Goal: Book appointment/travel/reservation

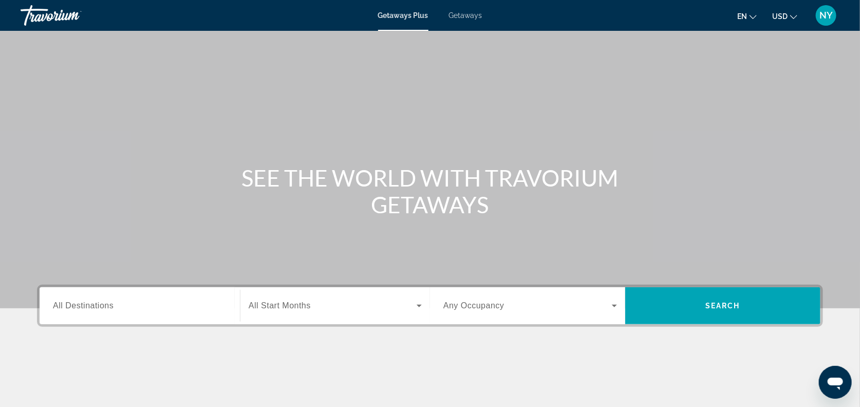
click at [466, 15] on span "Getaways" at bounding box center [465, 15] width 33 height 8
click at [164, 311] on input "Destination All Destinations" at bounding box center [140, 306] width 174 height 12
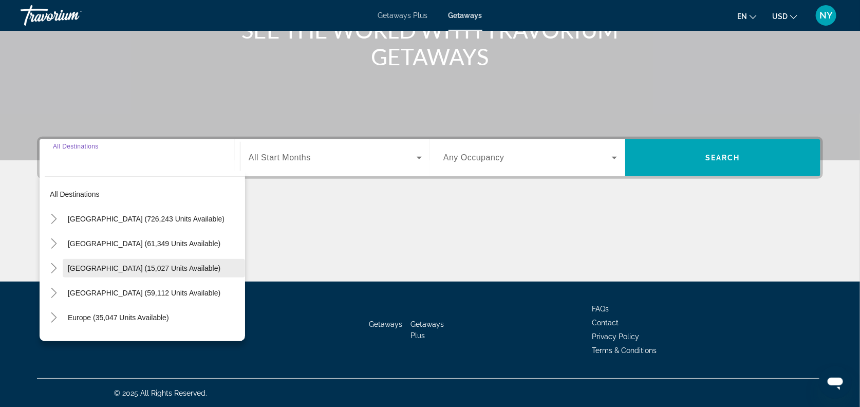
scroll to position [148, 0]
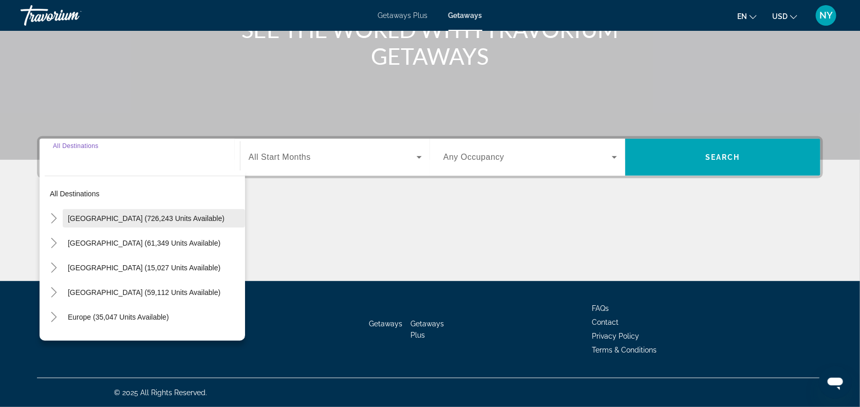
click at [64, 215] on span "Search widget" at bounding box center [154, 218] width 182 height 25
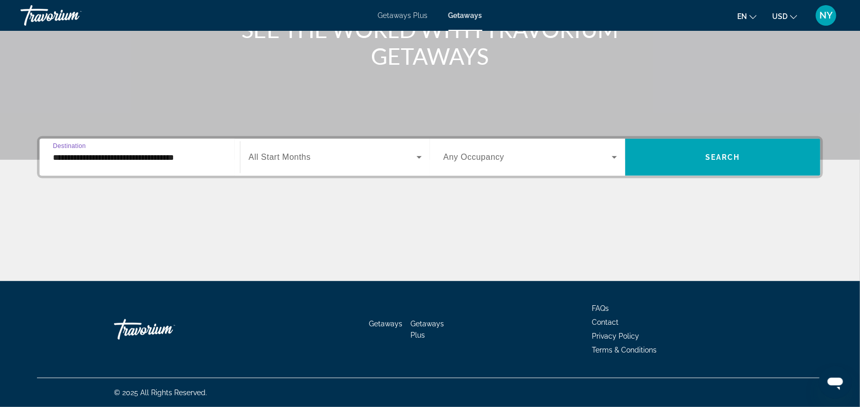
click at [78, 157] on input "**********" at bounding box center [140, 158] width 174 height 12
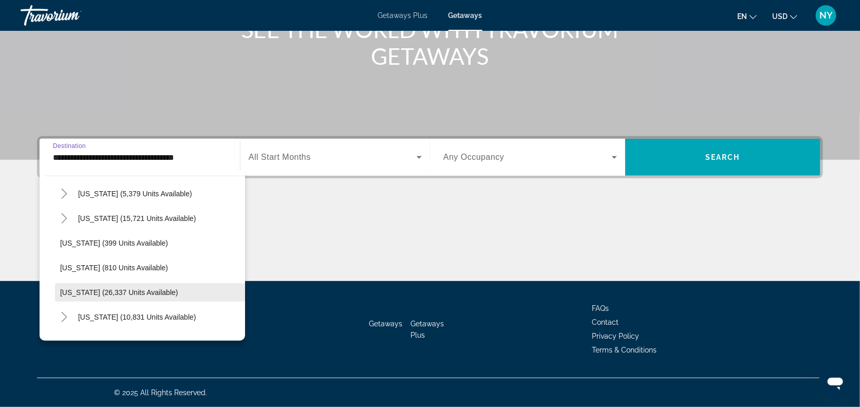
scroll to position [713, 0]
click at [98, 289] on button "[US_STATE] (26,337 units available)" at bounding box center [150, 294] width 190 height 18
type input "**********"
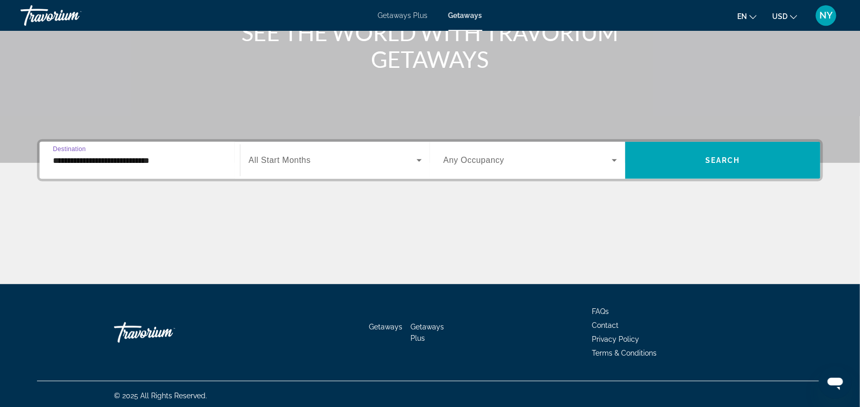
scroll to position [145, 0]
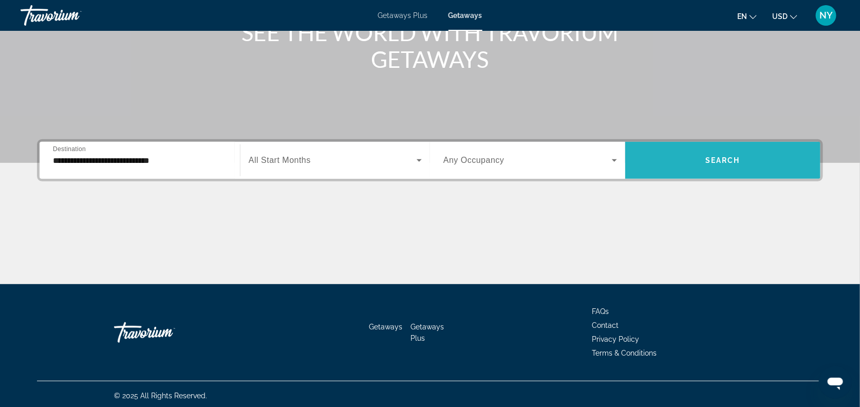
click at [739, 153] on span "Search widget" at bounding box center [722, 160] width 195 height 25
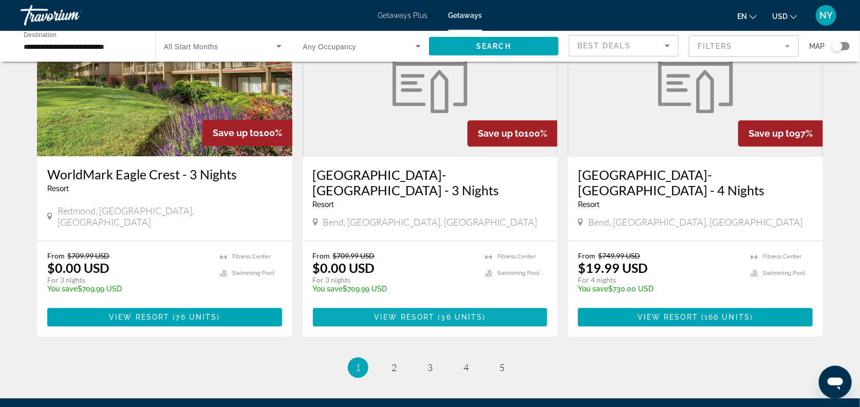
scroll to position [1218, 0]
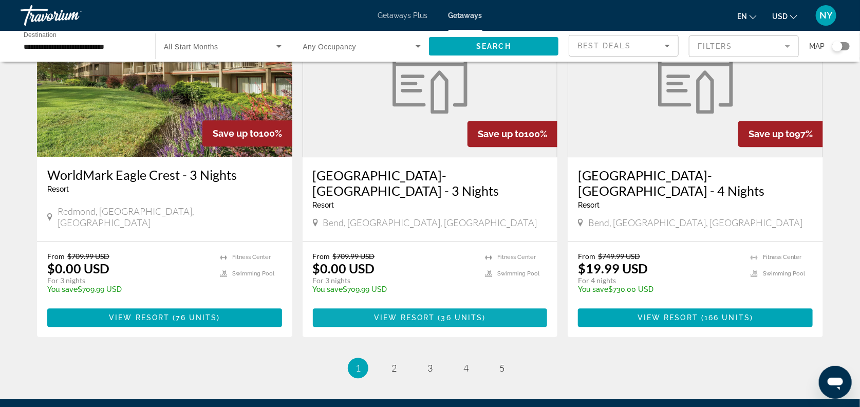
click at [462, 305] on span "Main content" at bounding box center [430, 317] width 235 height 25
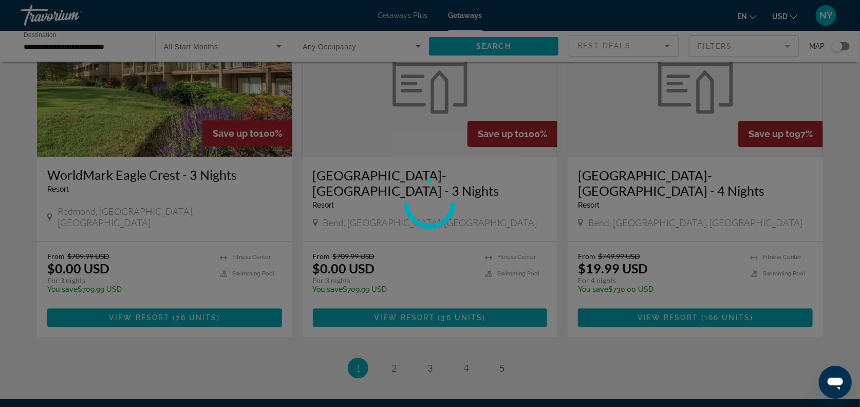
click at [462, 305] on div at bounding box center [430, 203] width 860 height 407
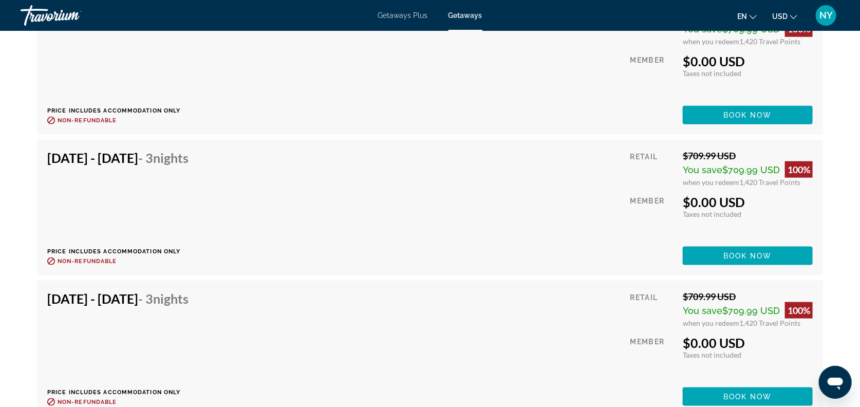
scroll to position [2385, 0]
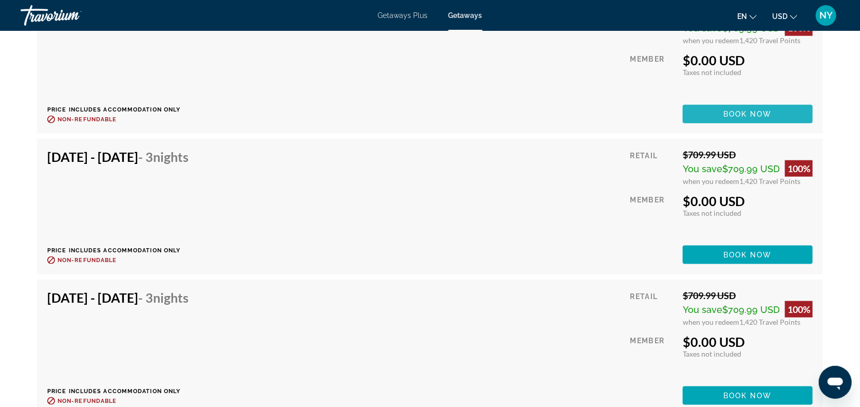
click at [699, 126] on span "Main content" at bounding box center [748, 114] width 130 height 25
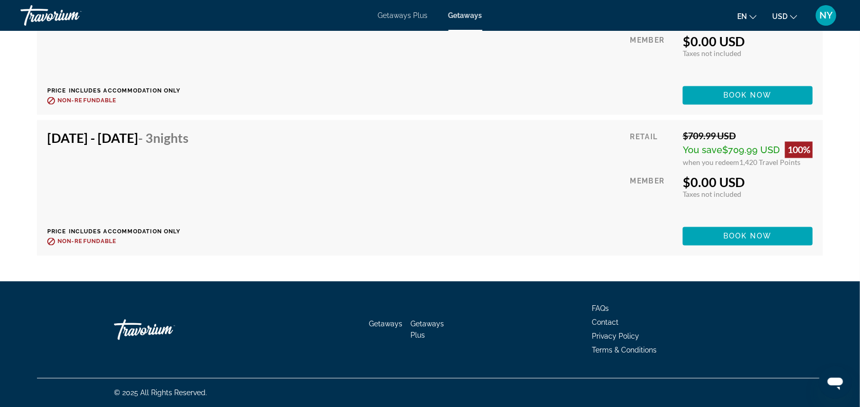
scroll to position [3035, 0]
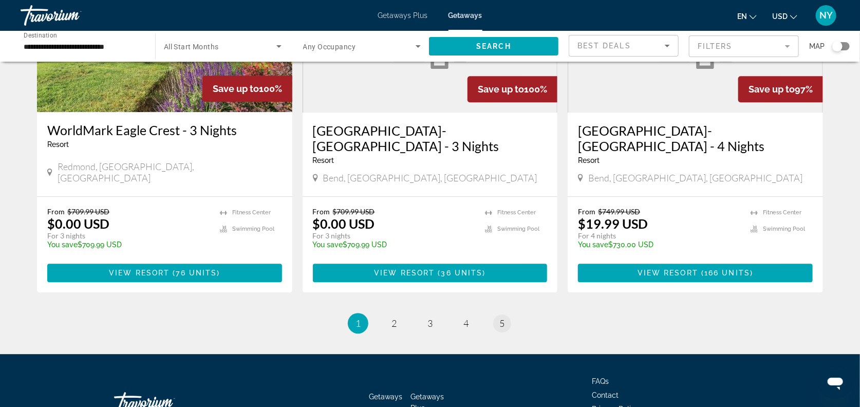
scroll to position [1262, 0]
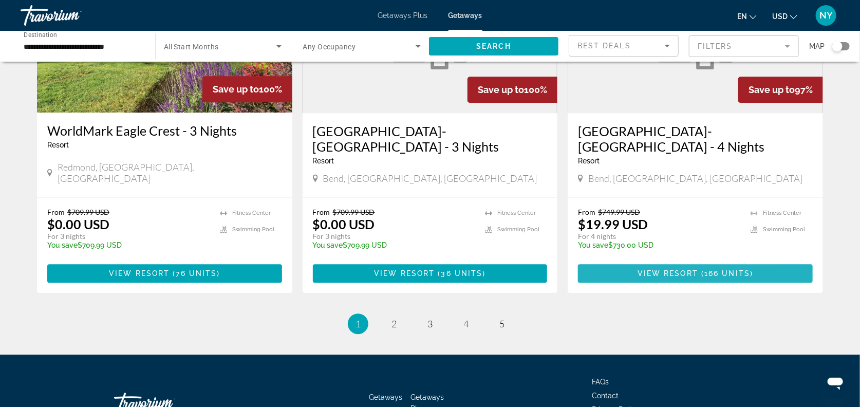
click at [666, 269] on span "View Resort" at bounding box center [667, 273] width 61 height 8
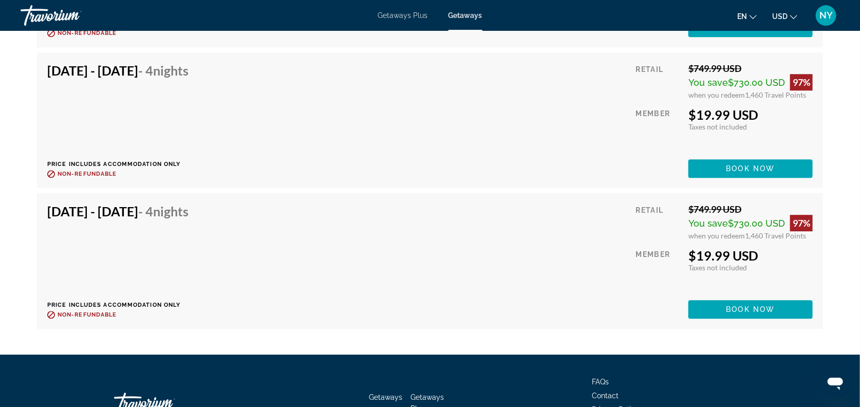
scroll to position [7126, 0]
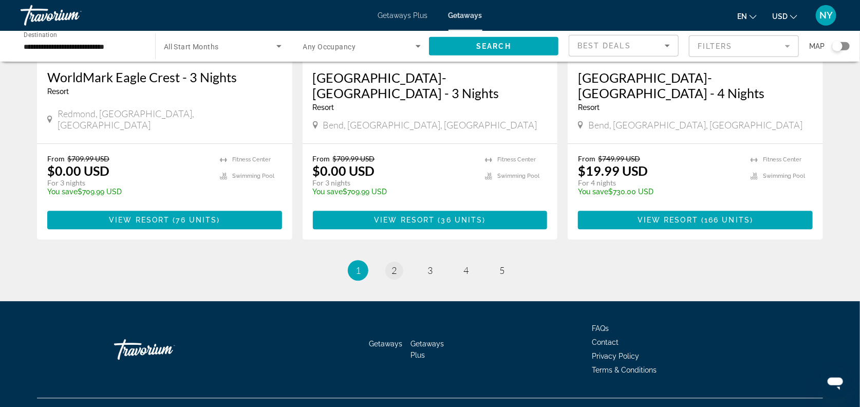
scroll to position [1317, 0]
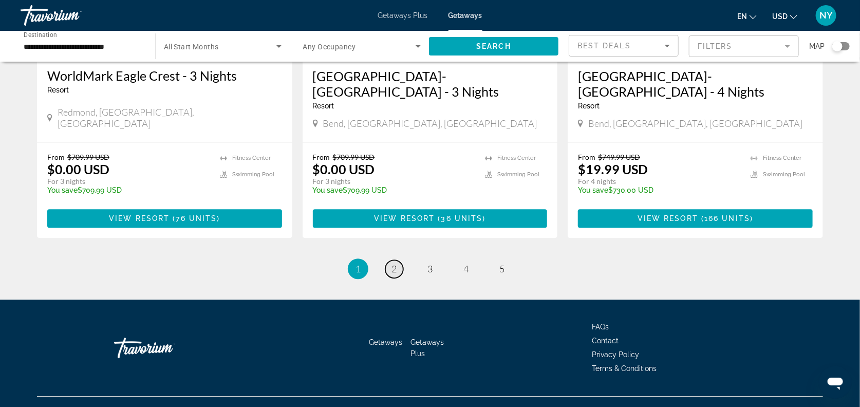
click at [394, 263] on span "2" at bounding box center [393, 268] width 5 height 11
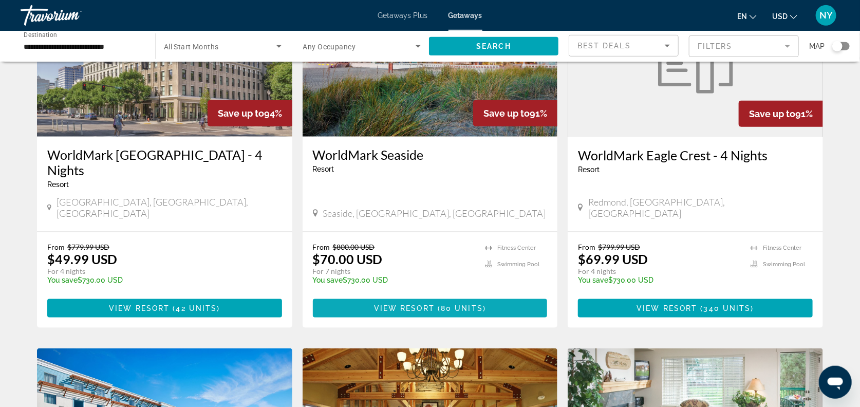
scroll to position [501, 0]
click at [424, 296] on span "Main content" at bounding box center [430, 308] width 235 height 25
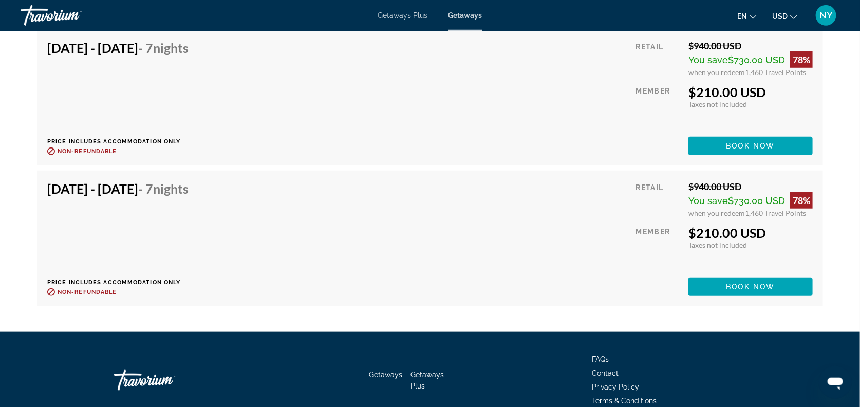
scroll to position [6107, 0]
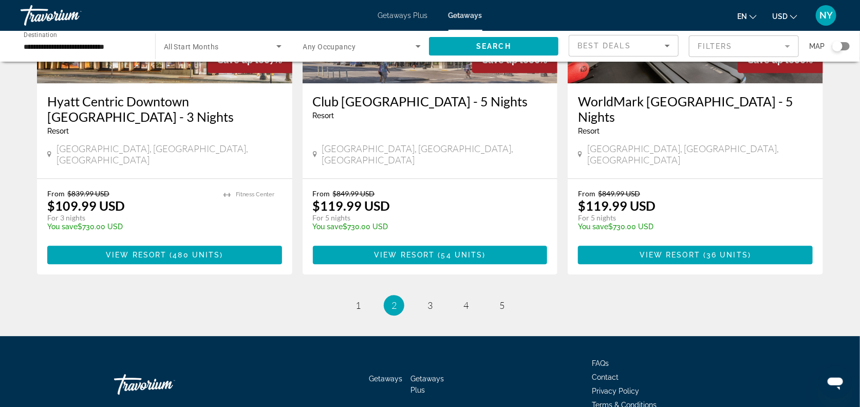
scroll to position [1301, 0]
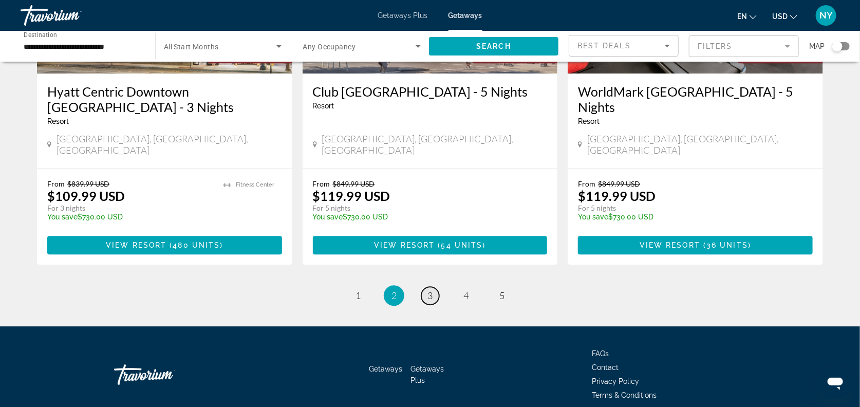
click at [430, 290] on span "3" at bounding box center [429, 295] width 5 height 11
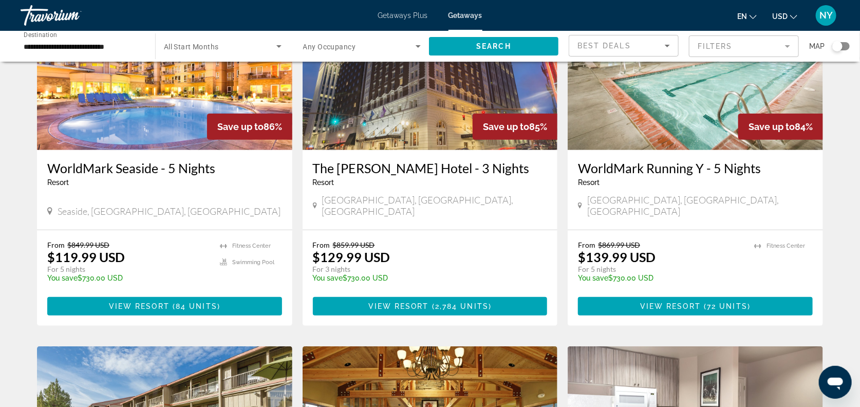
scroll to position [111, 0]
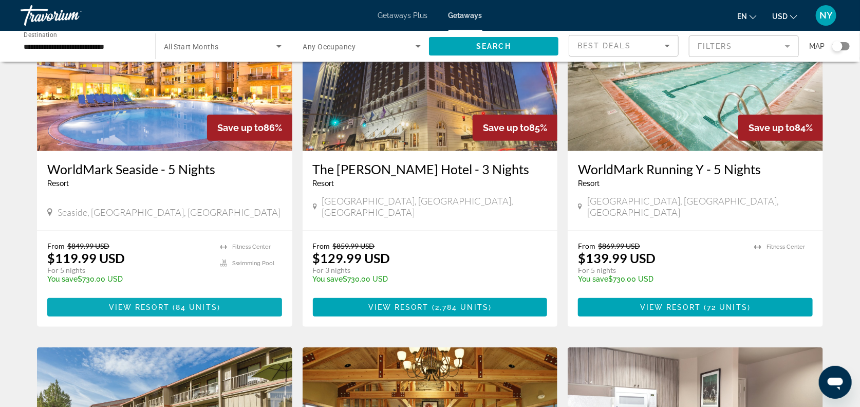
click at [189, 303] on span "84 units" at bounding box center [197, 307] width 42 height 8
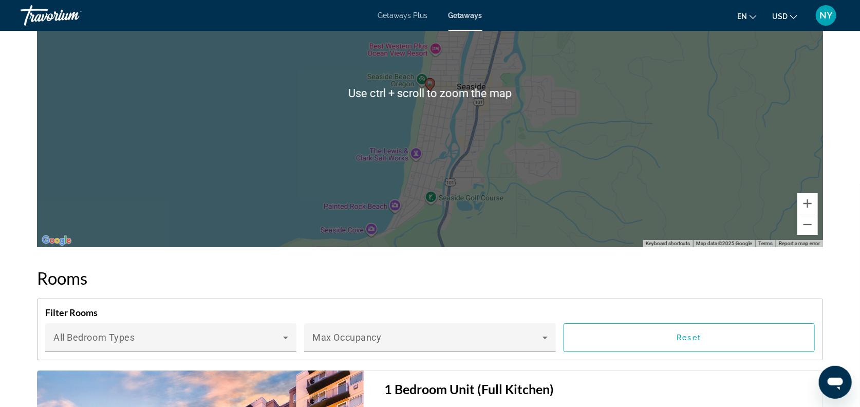
scroll to position [1775, 0]
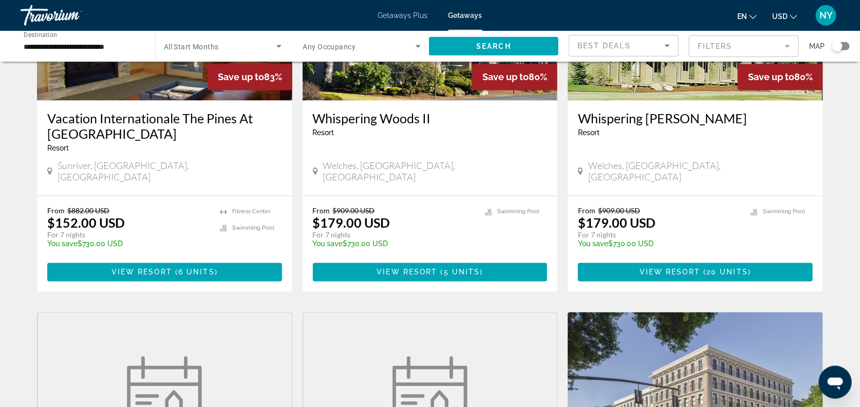
scroll to position [888, 0]
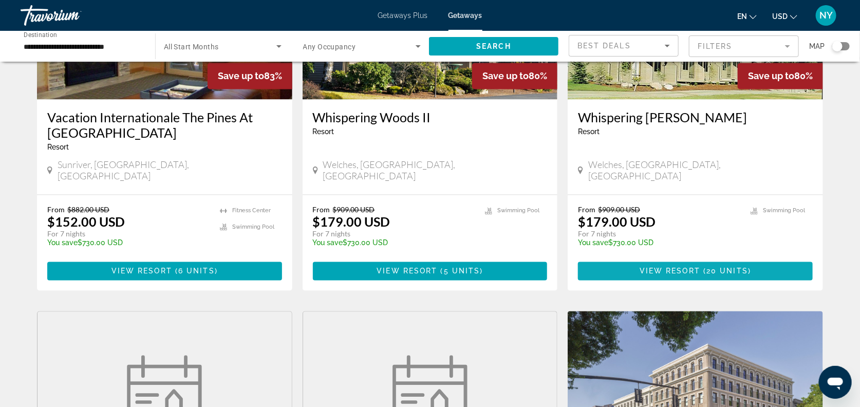
click at [640, 259] on span "Main content" at bounding box center [695, 271] width 235 height 25
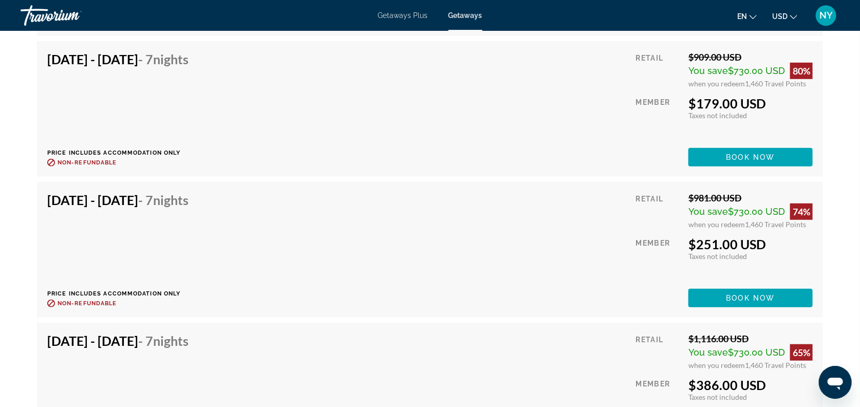
scroll to position [2226, 0]
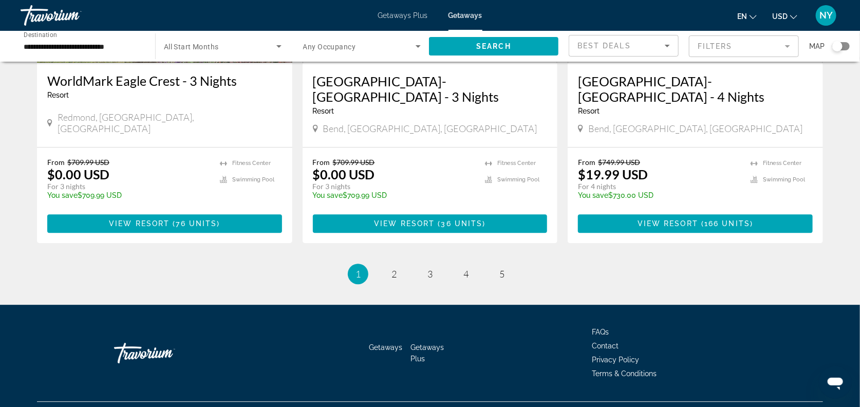
scroll to position [1317, 0]
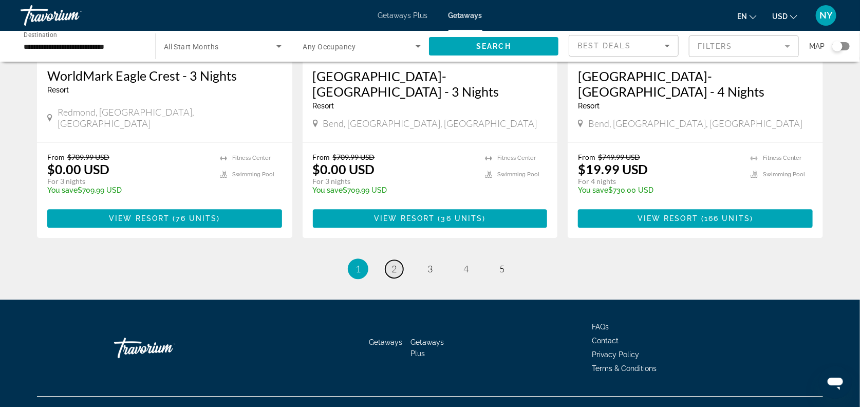
click at [395, 263] on span "2" at bounding box center [393, 268] width 5 height 11
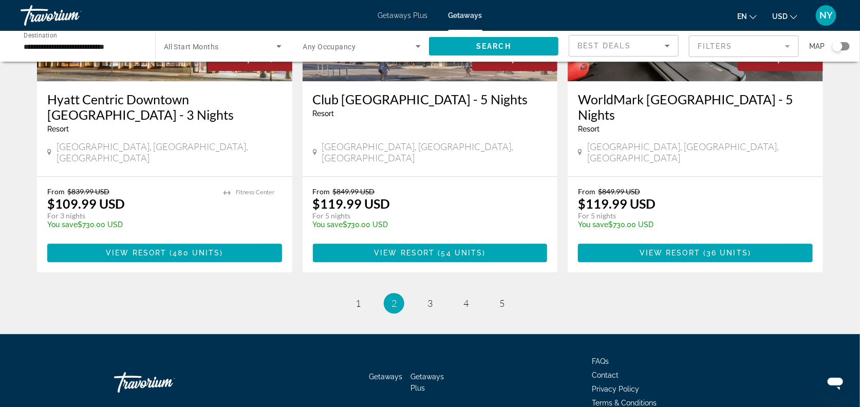
scroll to position [1301, 0]
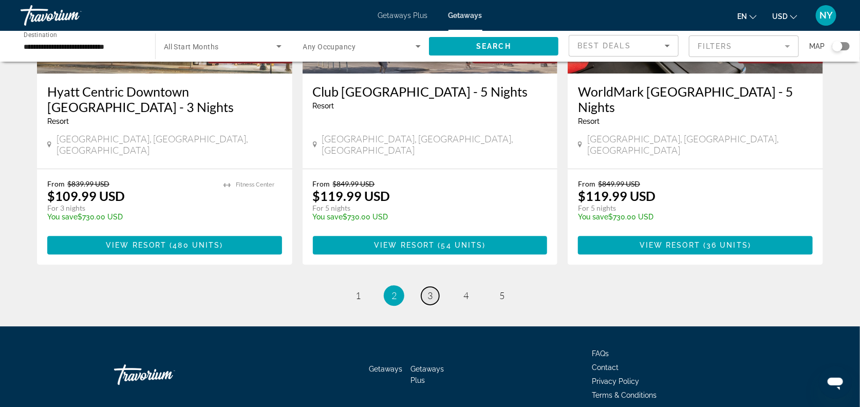
click at [428, 290] on span "3" at bounding box center [429, 295] width 5 height 11
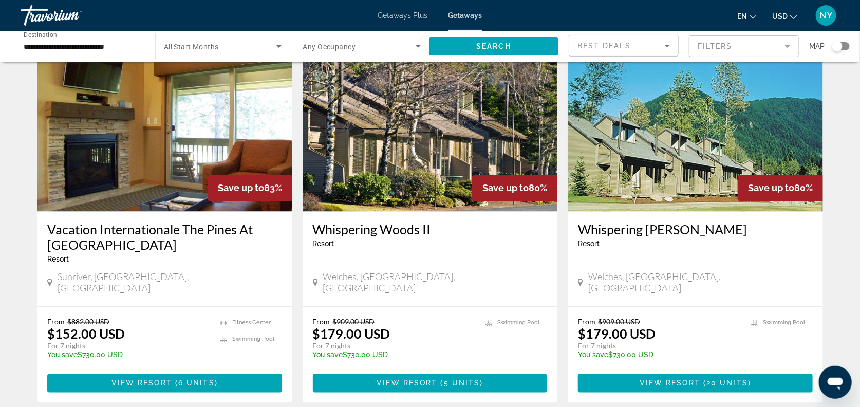
scroll to position [776, 0]
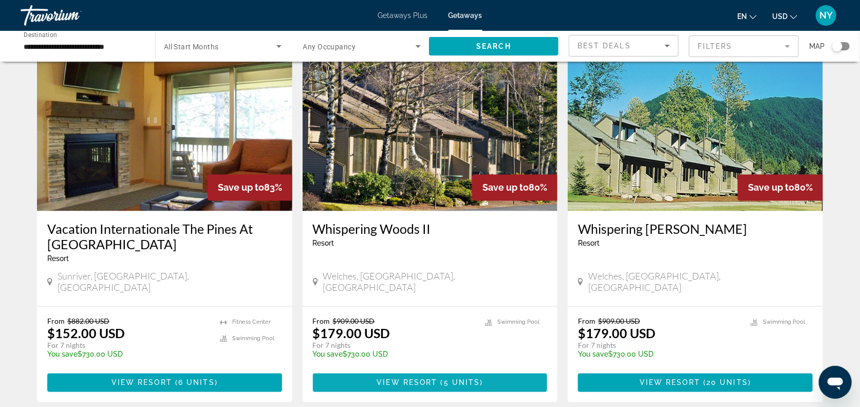
click at [346, 370] on span "Main content" at bounding box center [430, 382] width 235 height 25
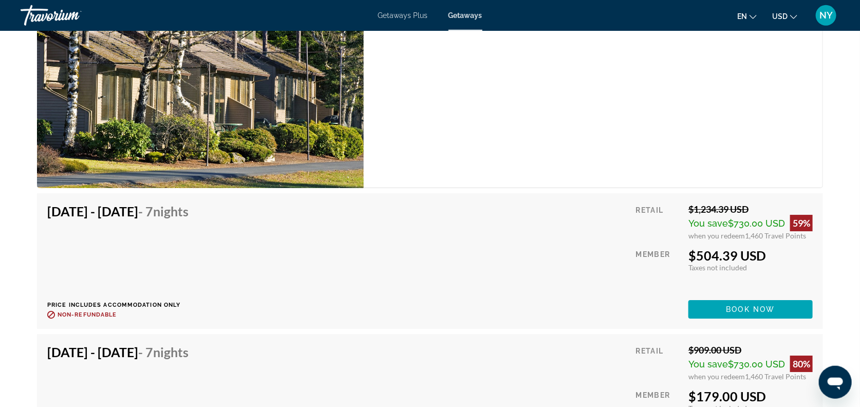
scroll to position [1609, 0]
